Goal: Task Accomplishment & Management: Use online tool/utility

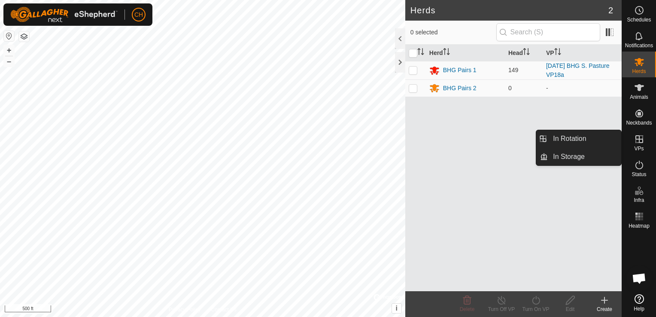
drag, startPoint x: 644, startPoint y: 154, endPoint x: 645, endPoint y: 147, distance: 6.9
click at [645, 147] on div "VPs" at bounding box center [639, 142] width 34 height 26
click at [593, 142] on link "In Rotation" at bounding box center [584, 138] width 73 height 17
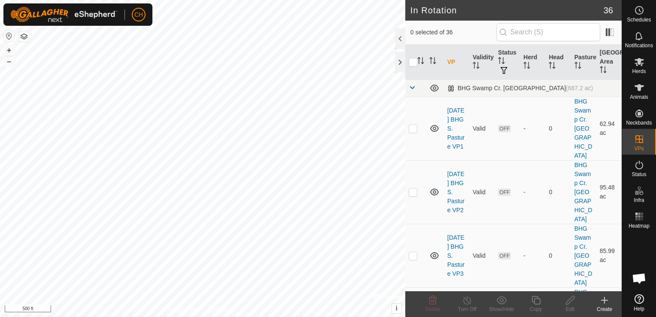
click at [605, 301] on icon at bounding box center [605, 300] width 0 height 6
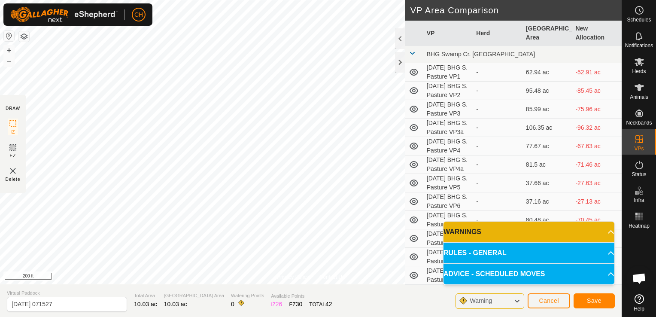
click at [607, 231] on p-accordion-header "WARNINGS" at bounding box center [529, 232] width 171 height 21
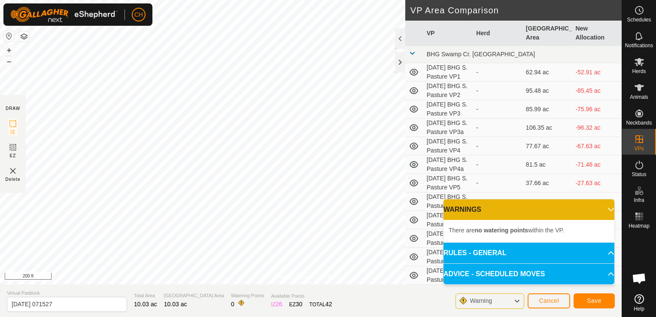
click at [603, 210] on p-accordion-header "WARNINGS" at bounding box center [529, 209] width 171 height 21
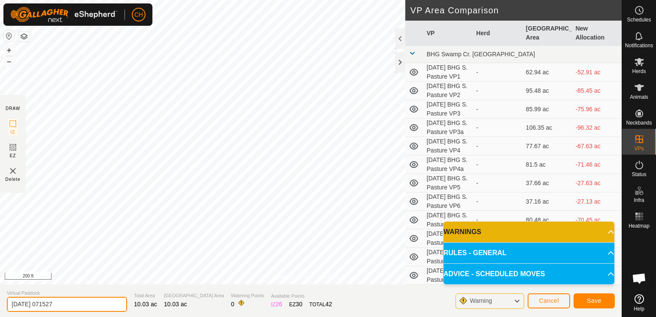
click at [74, 303] on input "[DATE] 071527" at bounding box center [67, 304] width 120 height 15
type input "[DATE] BHG S. Pasture VP19"
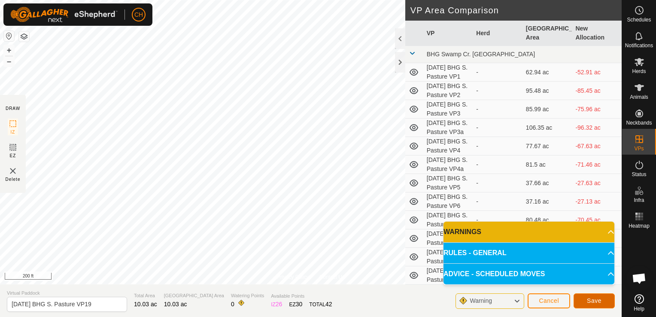
click at [598, 301] on span "Save" at bounding box center [594, 300] width 15 height 7
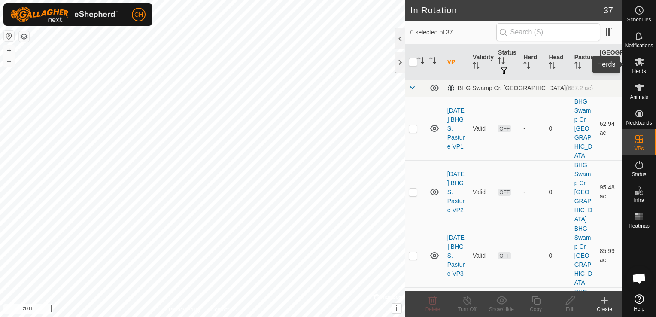
click at [641, 64] on icon at bounding box center [639, 62] width 9 height 8
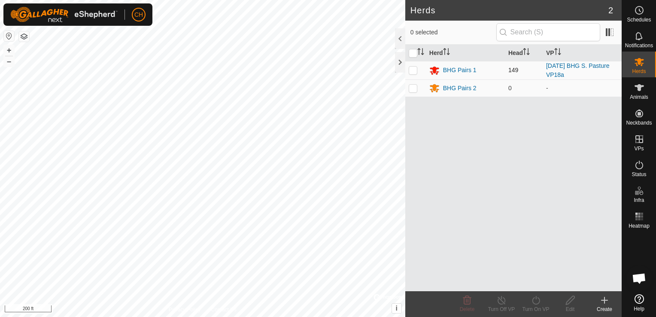
click at [414, 70] on p-checkbox at bounding box center [413, 70] width 9 height 7
checkbox input "true"
click at [539, 301] on icon at bounding box center [536, 300] width 11 height 10
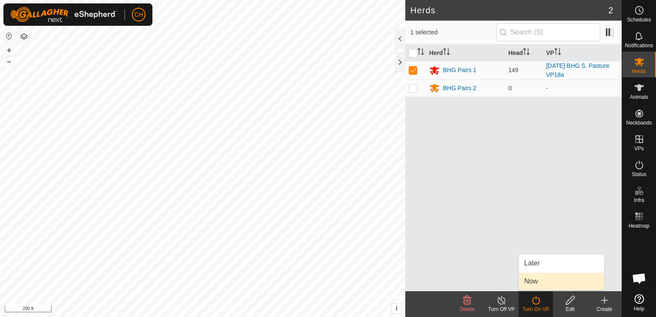
click at [543, 286] on link "Now" at bounding box center [561, 281] width 85 height 17
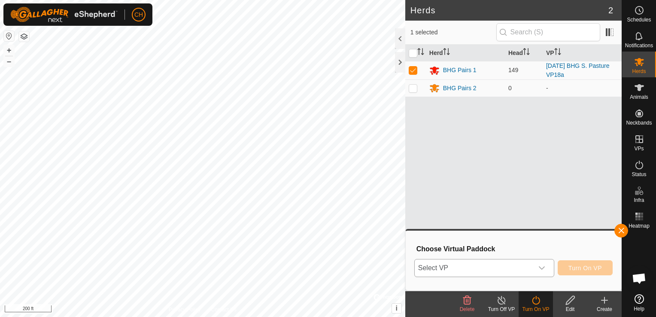
click at [545, 267] on icon "dropdown trigger" at bounding box center [542, 267] width 6 height 3
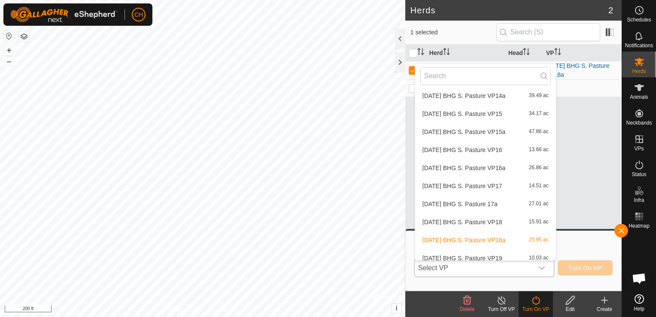
scroll to position [534, 0]
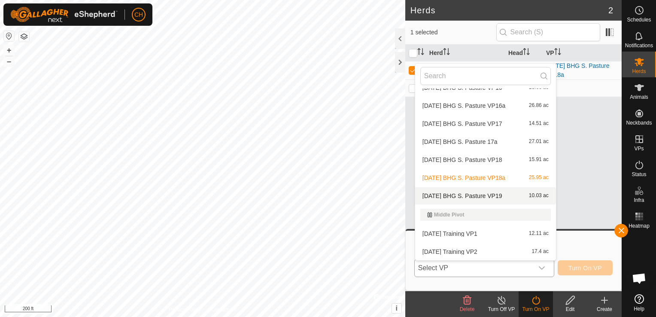
click at [503, 194] on li "[DATE] BHG S. Pasture VP19 10.03 ac" at bounding box center [485, 195] width 141 height 17
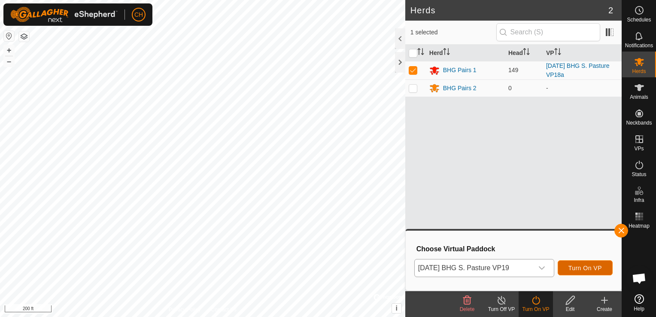
click at [595, 268] on span "Turn On VP" at bounding box center [586, 268] width 34 height 7
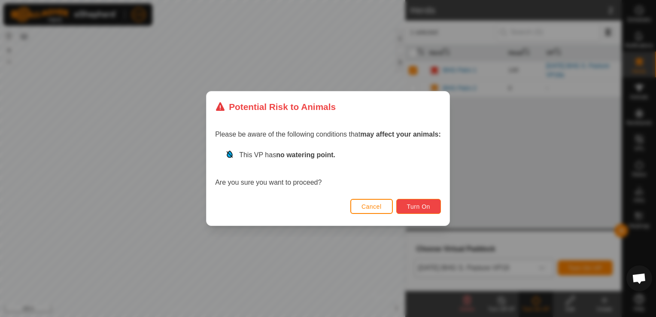
click at [431, 209] on button "Turn On" at bounding box center [419, 206] width 45 height 15
